Goal: Check status: Check status

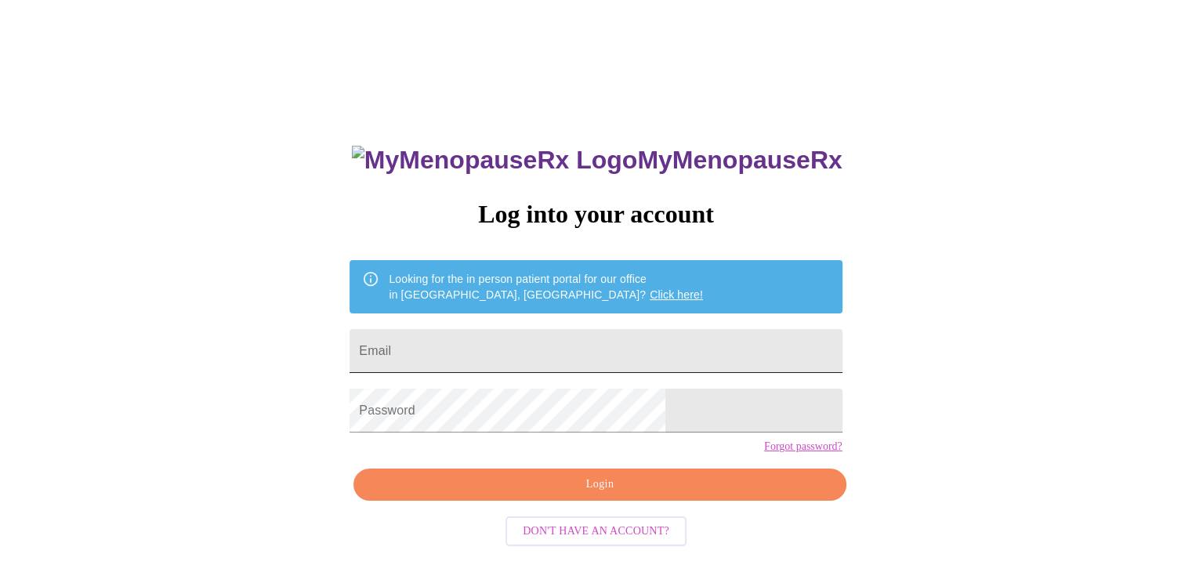
click at [521, 355] on input "Email" at bounding box center [595, 351] width 492 height 44
type input "[EMAIL_ADDRESS][DOMAIN_NAME]"
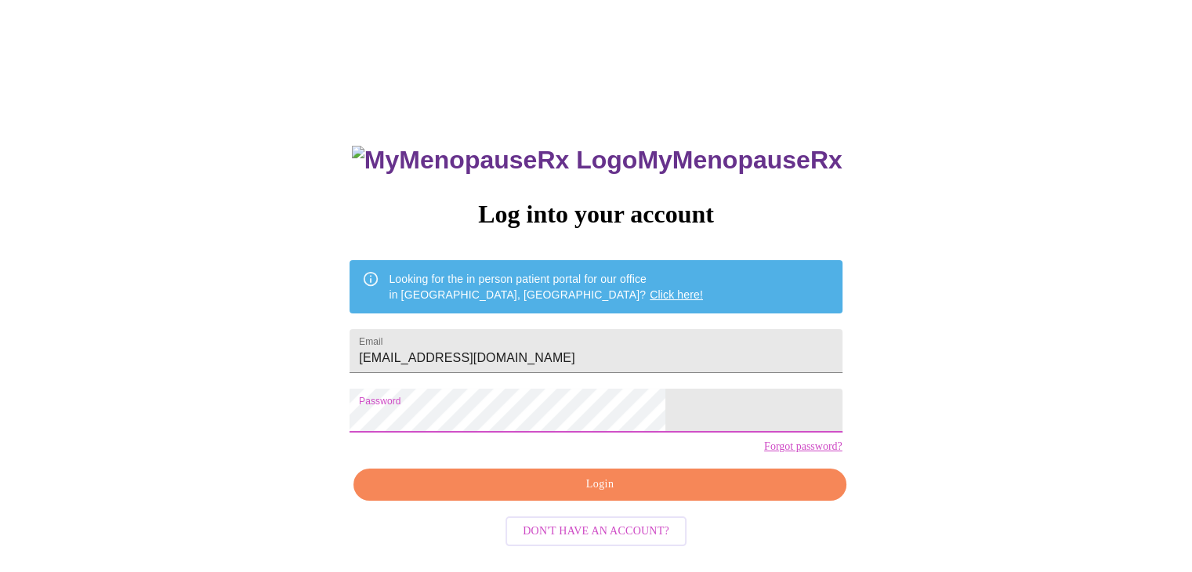
click at [592, 494] on span "Login" at bounding box center [599, 485] width 456 height 20
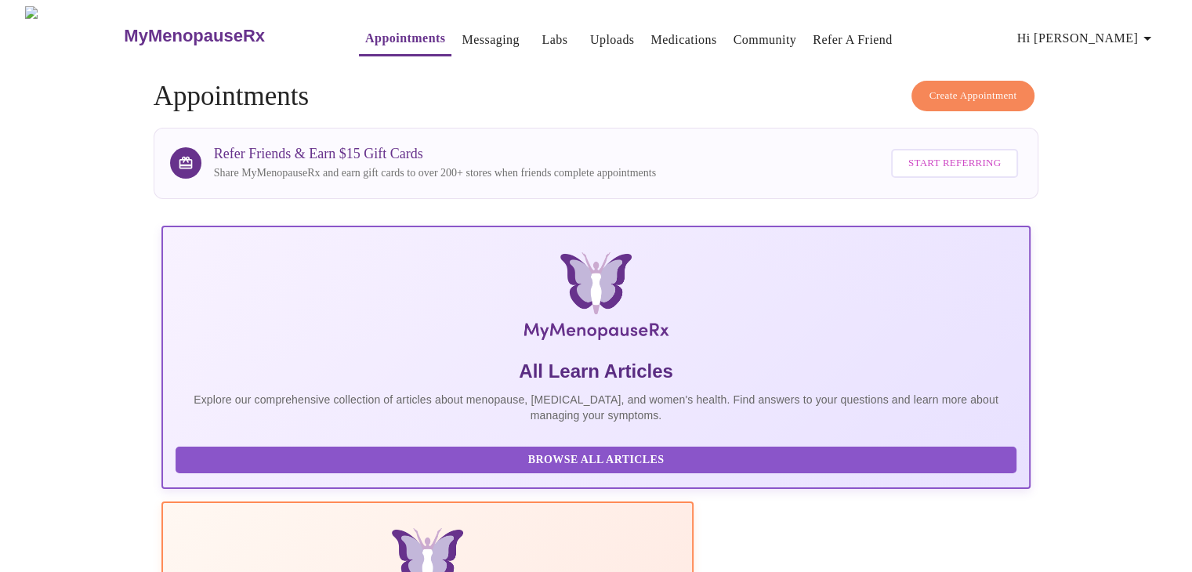
click at [541, 36] on link "Labs" at bounding box center [554, 40] width 26 height 22
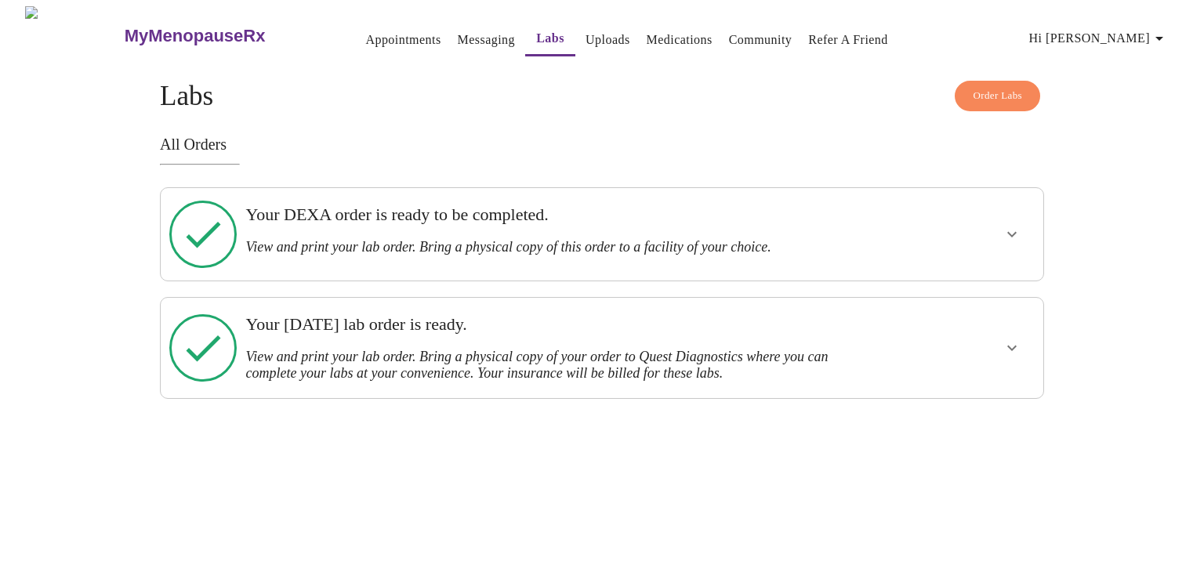
click at [1006, 239] on button "show more" at bounding box center [1012, 234] width 38 height 38
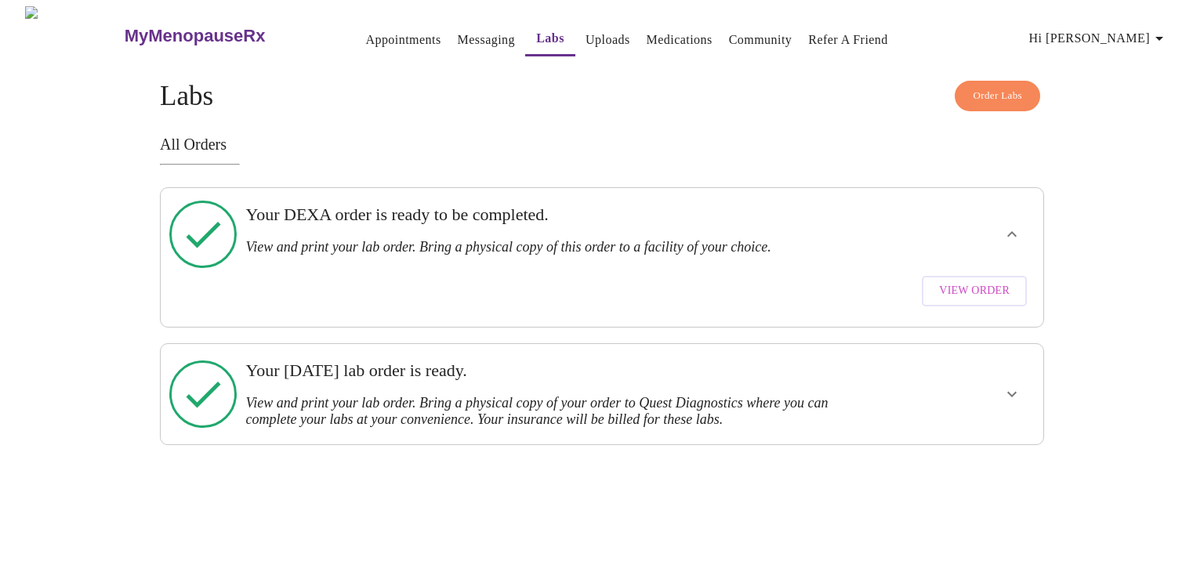
click at [979, 281] on span "View Order" at bounding box center [974, 291] width 71 height 20
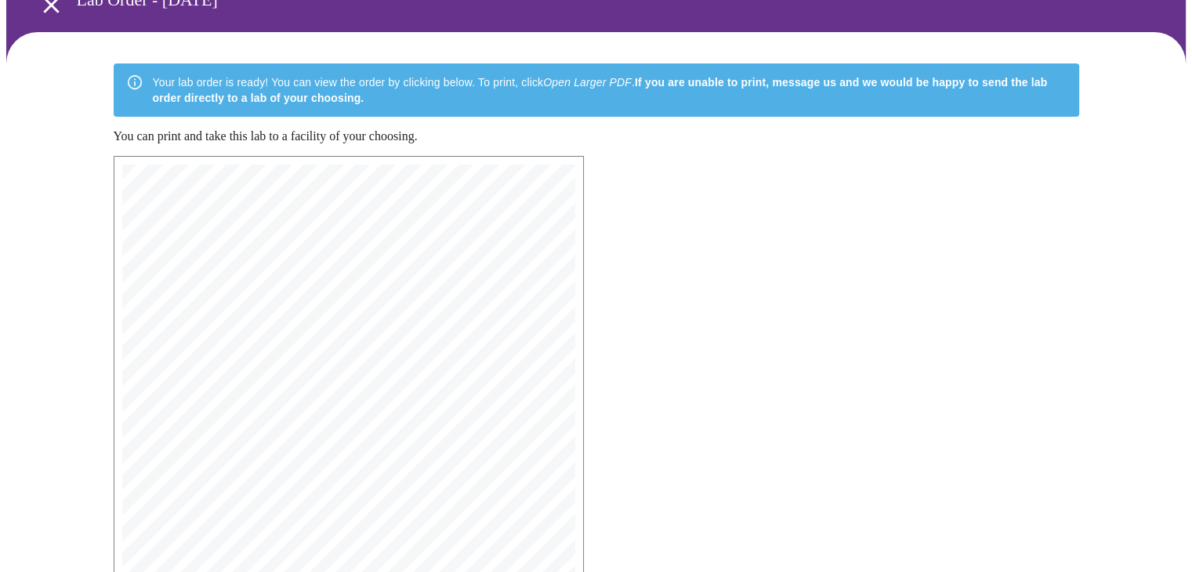
scroll to position [396, 0]
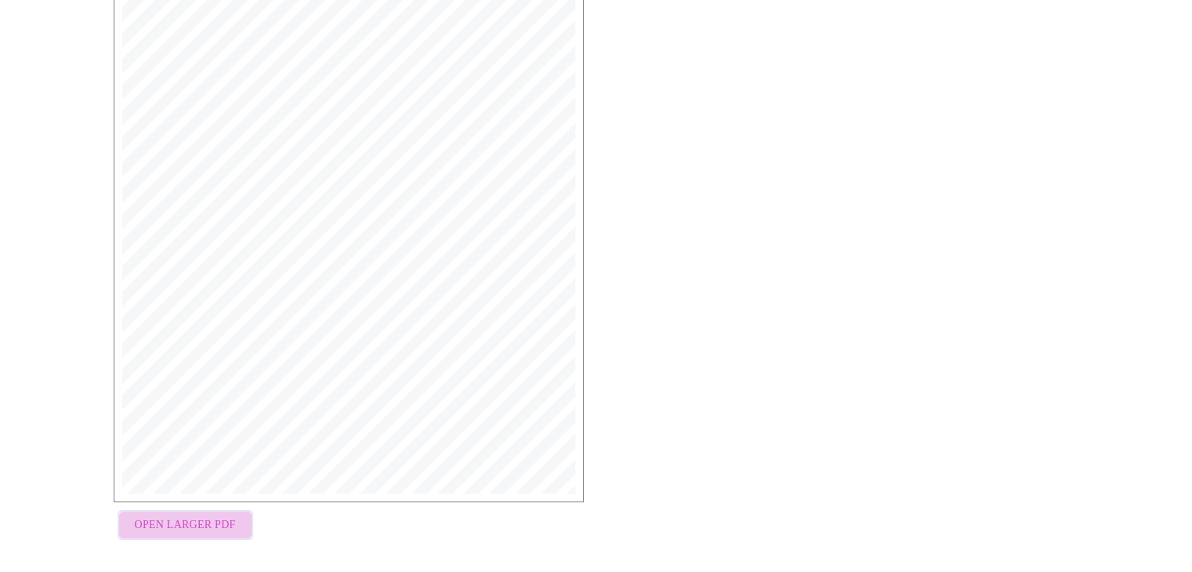
drag, startPoint x: 591, startPoint y: 239, endPoint x: 193, endPoint y: 518, distance: 486.1
click at [193, 518] on span "Open Larger PDF" at bounding box center [185, 526] width 101 height 20
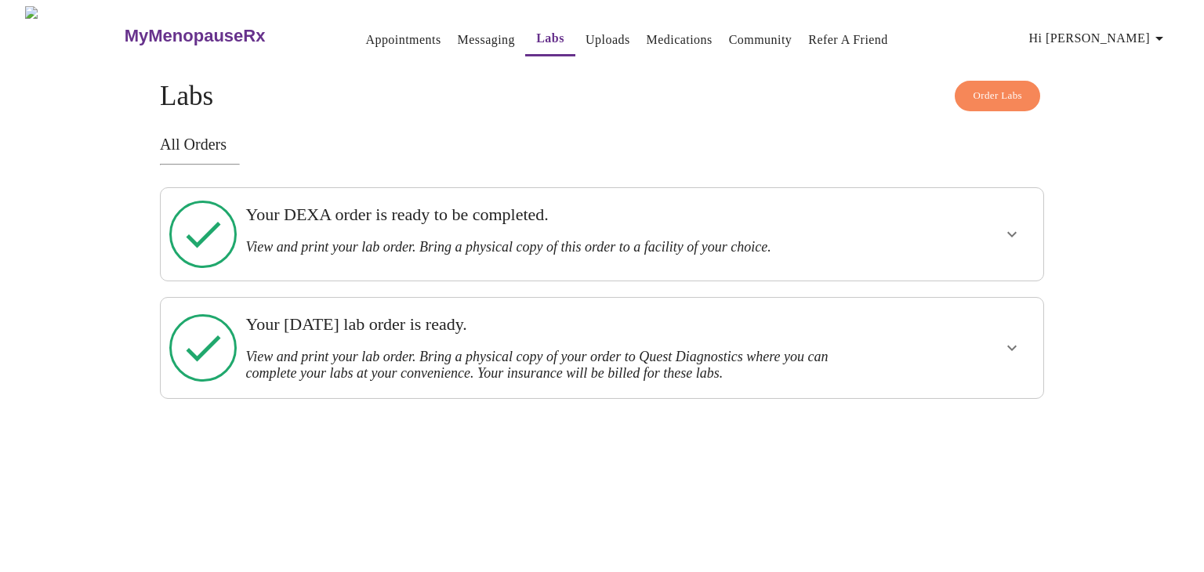
click at [1013, 338] on icon "show more" at bounding box center [1011, 347] width 19 height 19
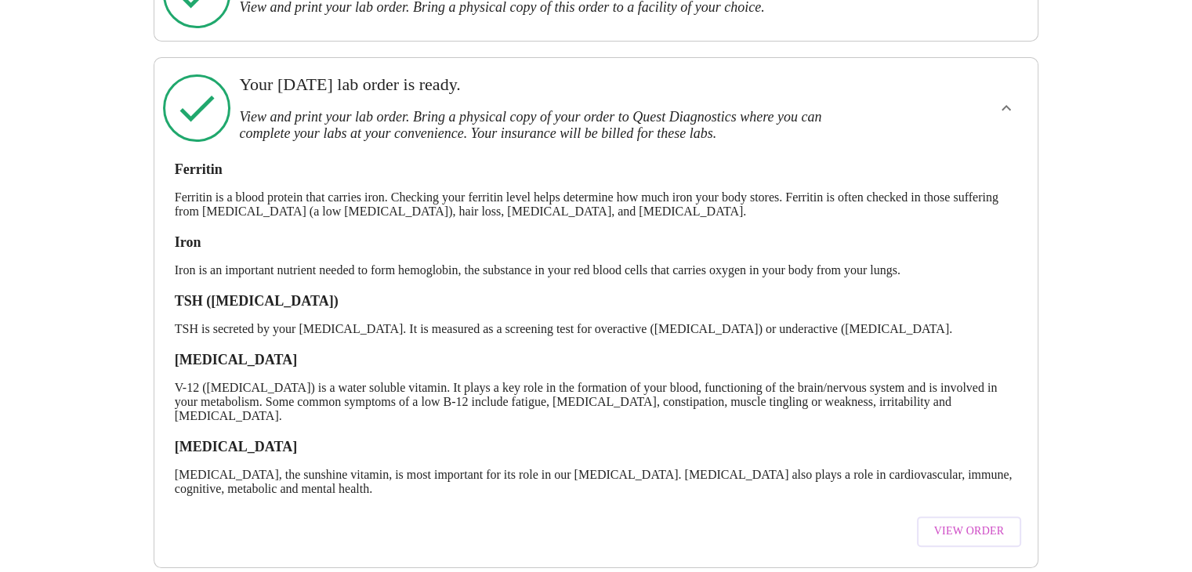
scroll to position [241, 0]
click at [963, 520] on span "View Order" at bounding box center [969, 530] width 71 height 20
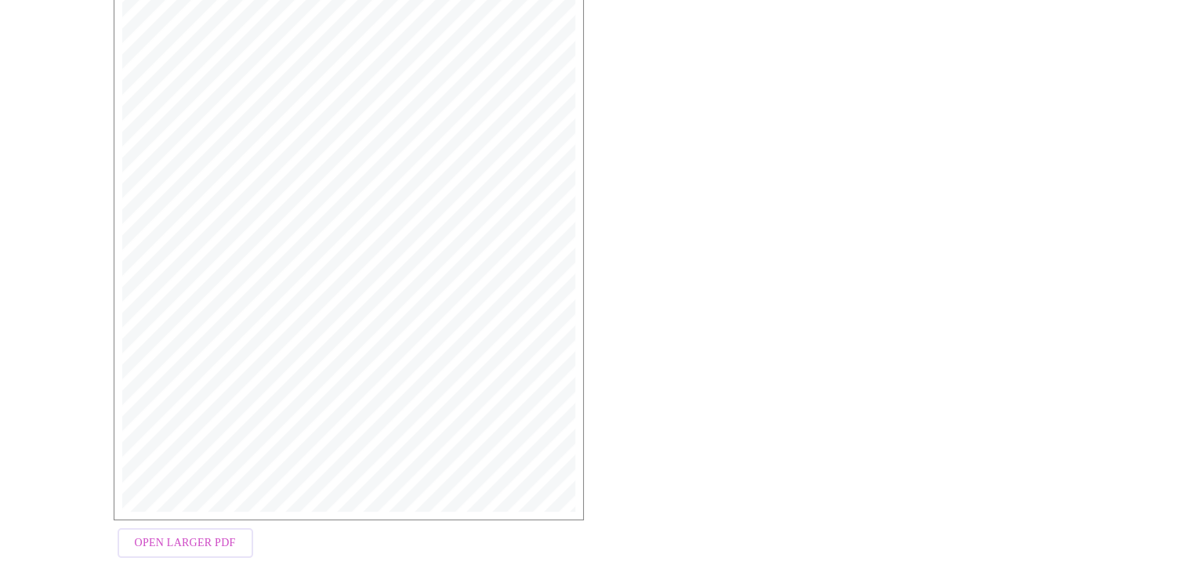
scroll to position [391, 0]
click at [200, 519] on span "Open Larger PDF" at bounding box center [185, 516] width 101 height 20
click at [170, 519] on span "Open Larger PDF" at bounding box center [185, 516] width 101 height 20
